Goal: Information Seeking & Learning: Learn about a topic

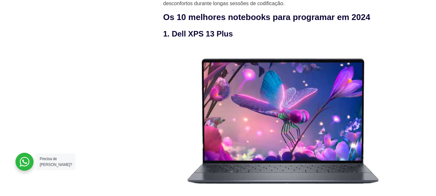
scroll to position [678, 0]
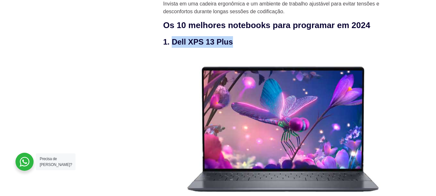
drag, startPoint x: 171, startPoint y: 47, endPoint x: 259, endPoint y: 41, distance: 88.0
click at [254, 43] on h3 "1. Dell XPS 13 Plus" at bounding box center [285, 42] width 245 height 12
copy h3 "Dell XPS 13 Plus"
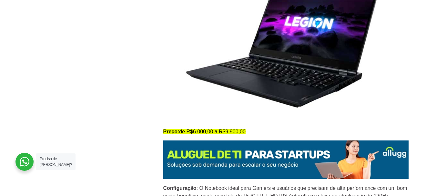
scroll to position [1194, 0]
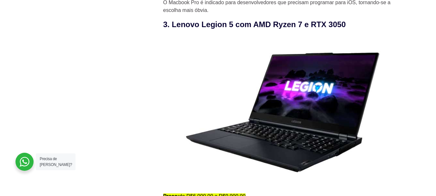
click at [245, 23] on h3 "3. Lenovo Legion 5 com AMD Ryzen 7 e RTX 3050" at bounding box center [285, 25] width 245 height 12
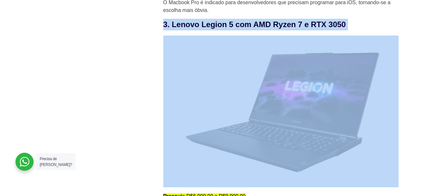
click at [245, 23] on h3 "3. Lenovo Legion 5 com AMD Ryzen 7 e RTX 3050" at bounding box center [285, 25] width 245 height 12
click at [179, 30] on h3 "3. Lenovo Legion 5 com AMD Ryzen 7 e RTX 3050" at bounding box center [285, 25] width 245 height 12
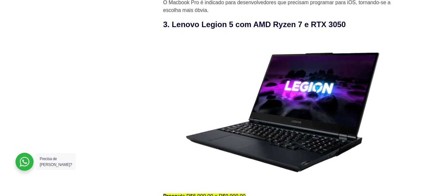
drag, startPoint x: 170, startPoint y: 29, endPoint x: 376, endPoint y: 29, distance: 206.3
click at [376, 29] on h3 "3. Lenovo Legion 5 com AMD Ryzen 7 e RTX 3050" at bounding box center [285, 25] width 245 height 12
copy h3 "Lenovo Legion 5 com AMD Ryzen 7 e RTX 3050"
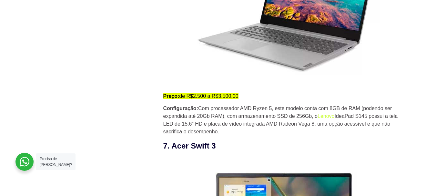
scroll to position [2034, 0]
